Goal: Transaction & Acquisition: Book appointment/travel/reservation

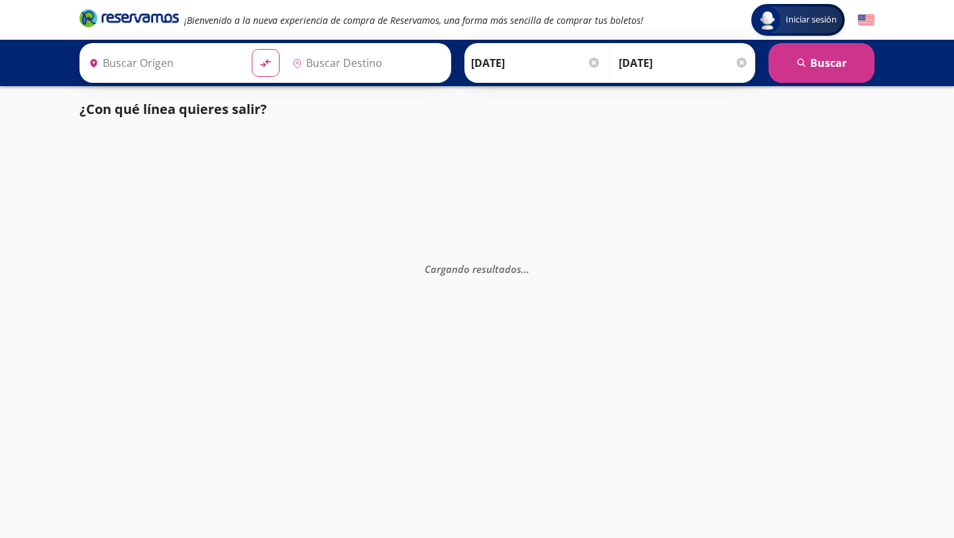
type input "[GEOGRAPHIC_DATA], [GEOGRAPHIC_DATA]"
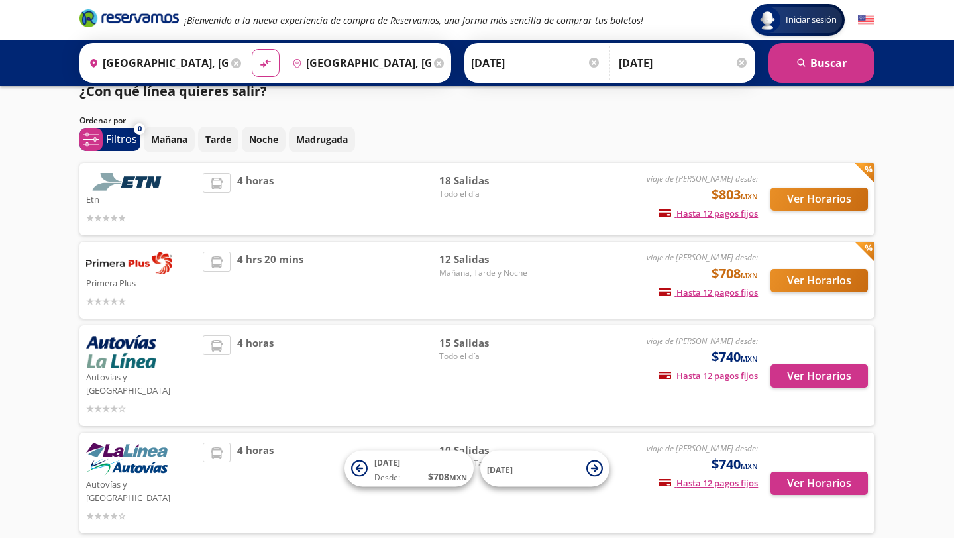
scroll to position [17, 0]
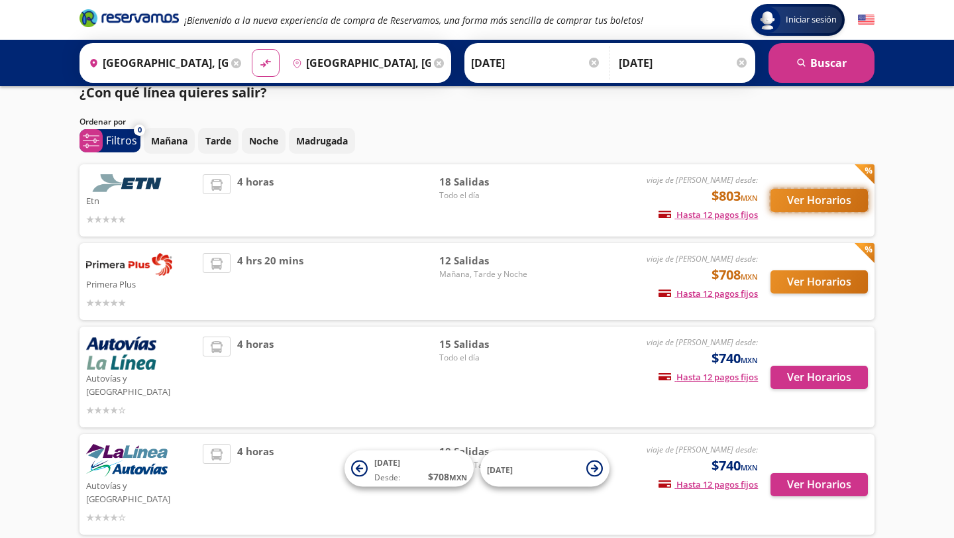
click at [805, 200] on button "Ver Horarios" at bounding box center [818, 200] width 97 height 23
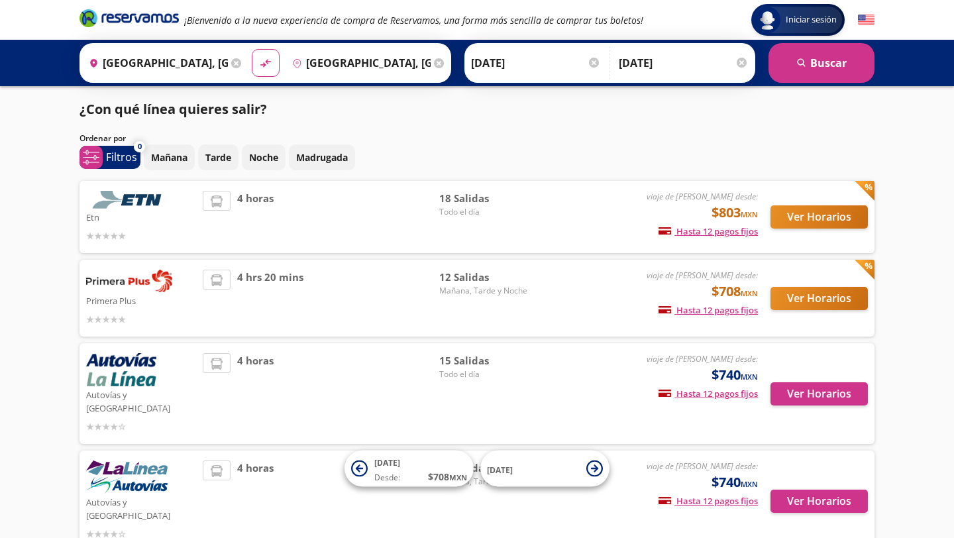
scroll to position [17, 0]
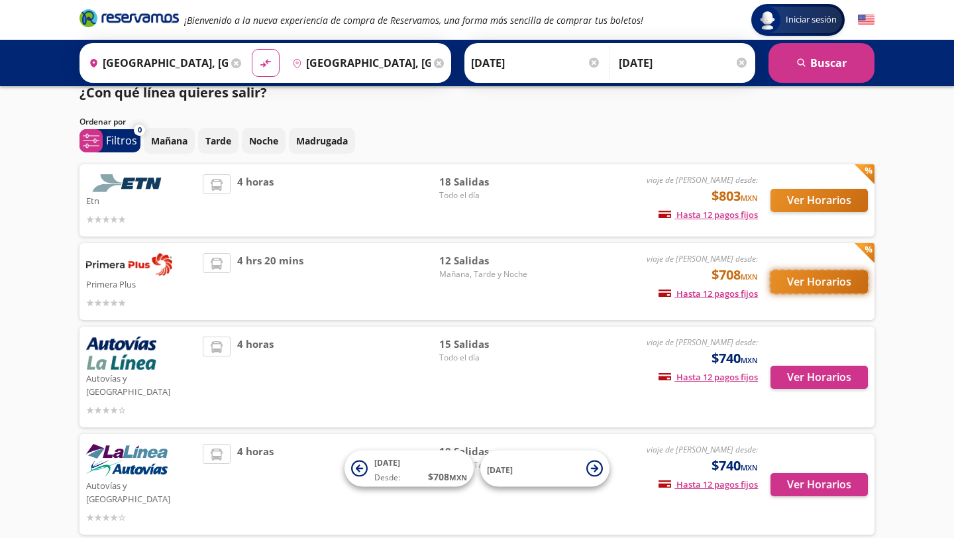
click at [802, 280] on button "Ver Horarios" at bounding box center [818, 281] width 97 height 23
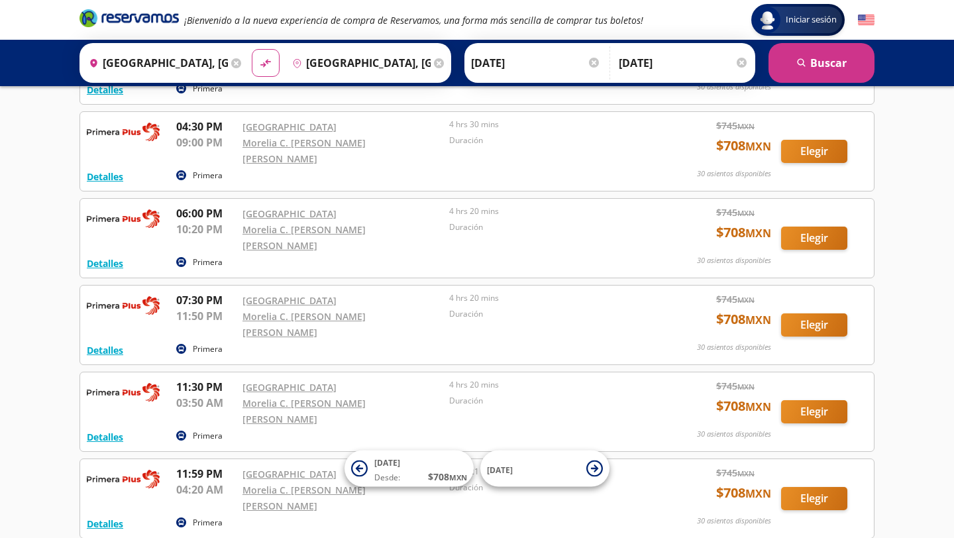
scroll to position [676, 0]
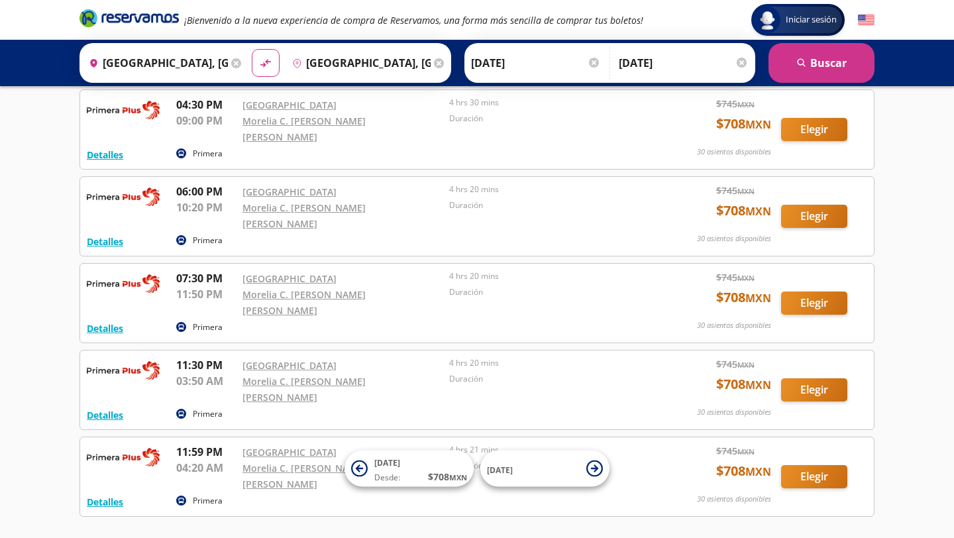
scroll to position [17, 0]
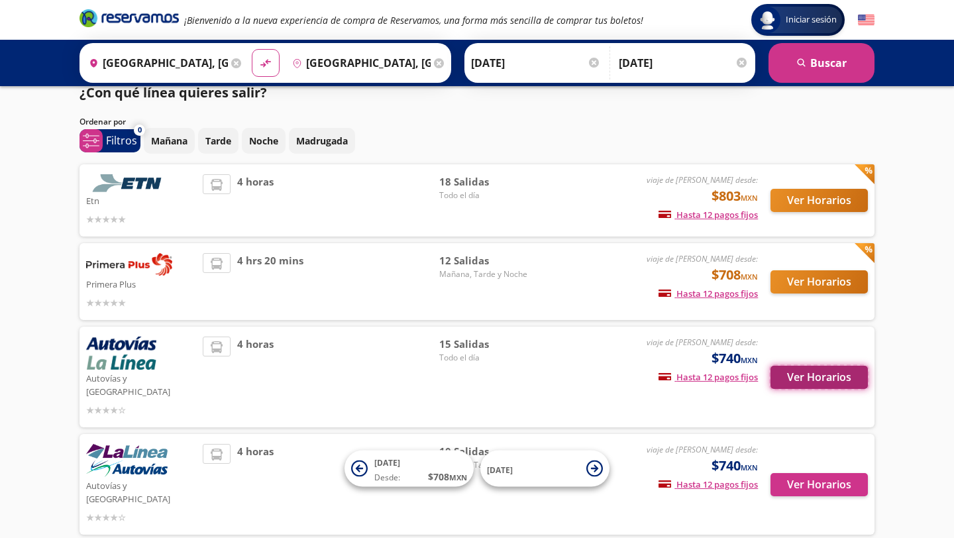
click at [822, 370] on button "Ver Horarios" at bounding box center [818, 377] width 97 height 23
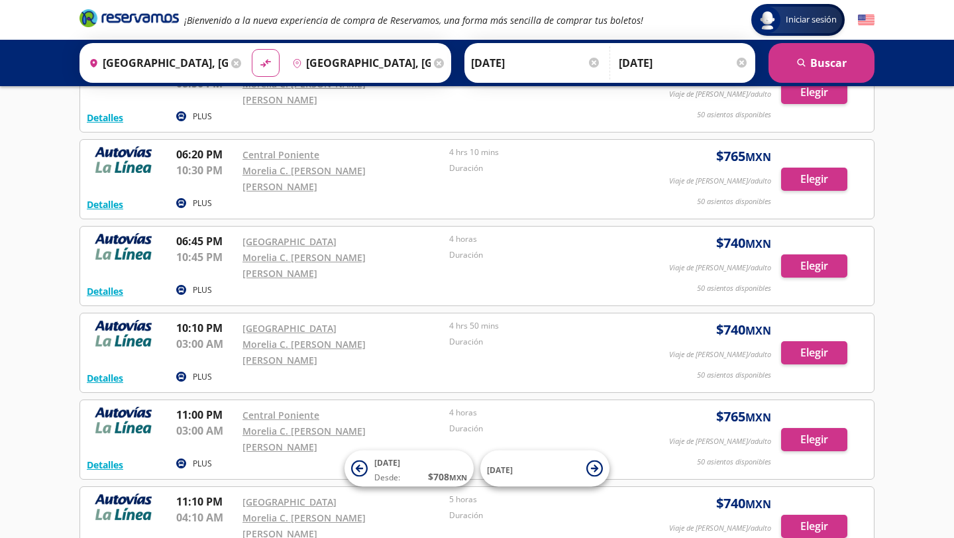
scroll to position [816, 0]
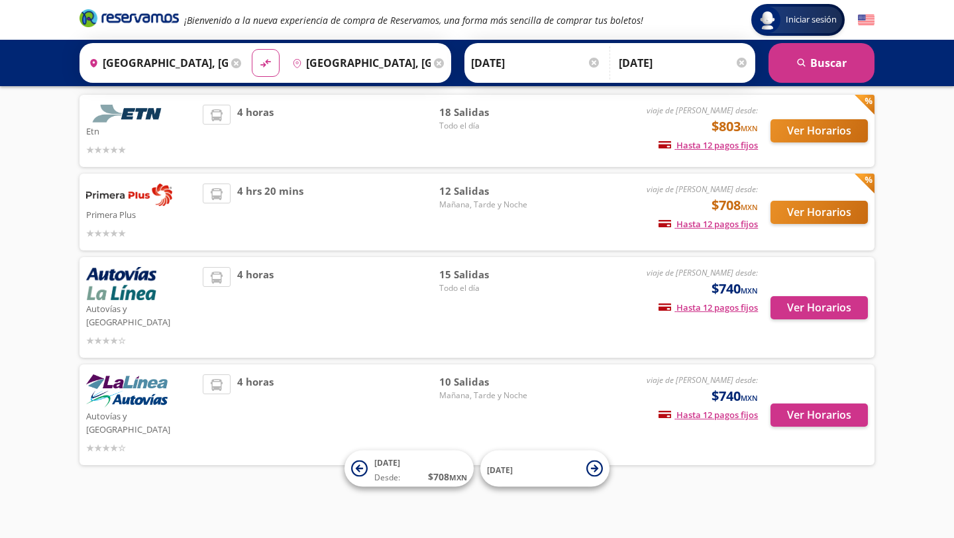
scroll to position [17, 0]
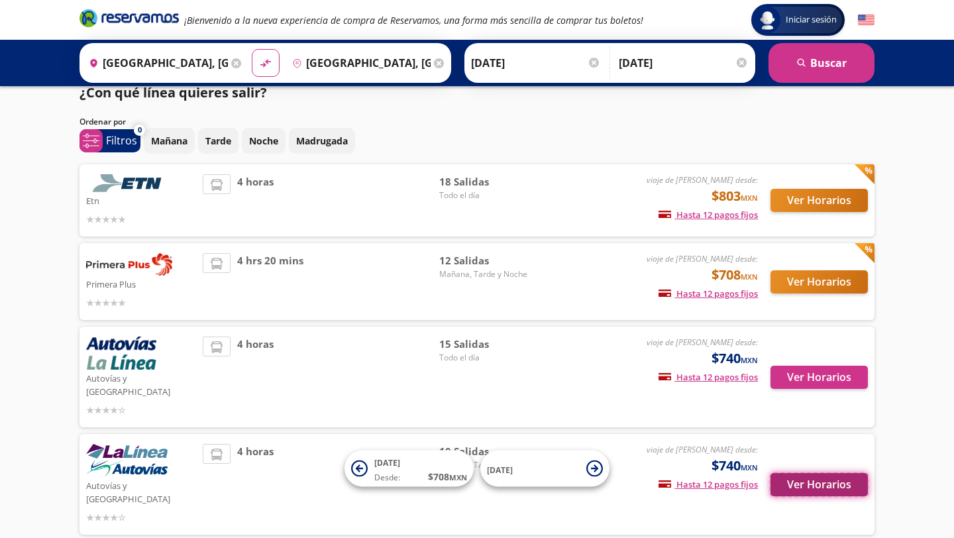
click at [823, 473] on button "Ver Horarios" at bounding box center [818, 484] width 97 height 23
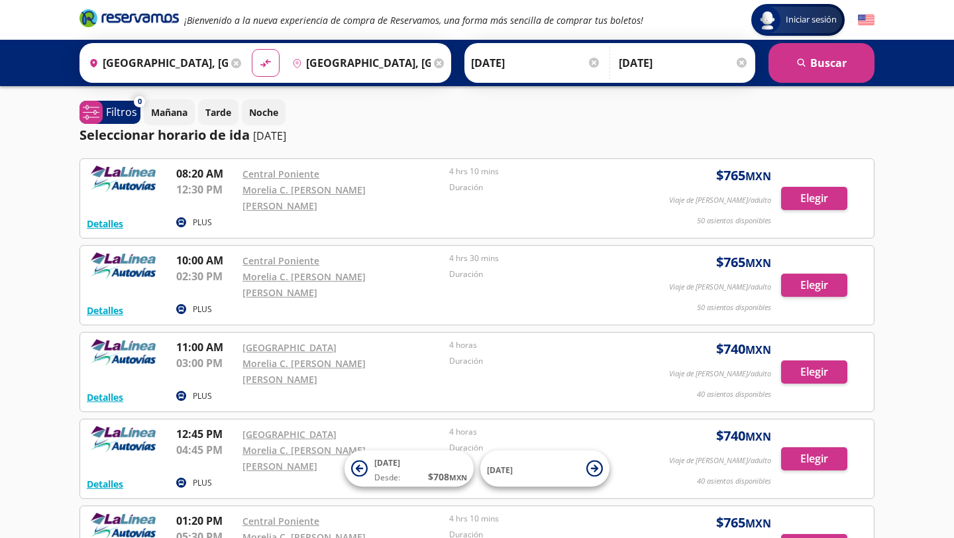
scroll to position [1, 0]
